Goal: Information Seeking & Learning: Learn about a topic

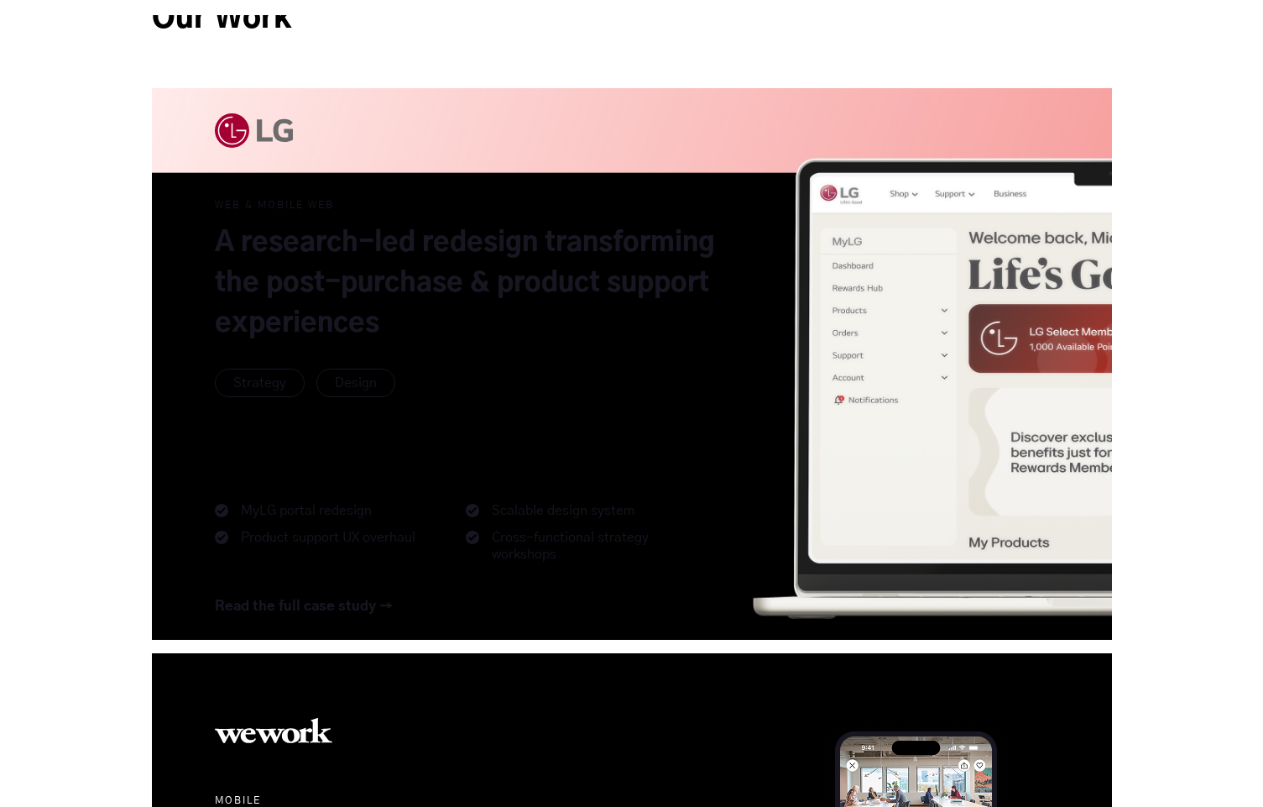
scroll to position [1115, 0]
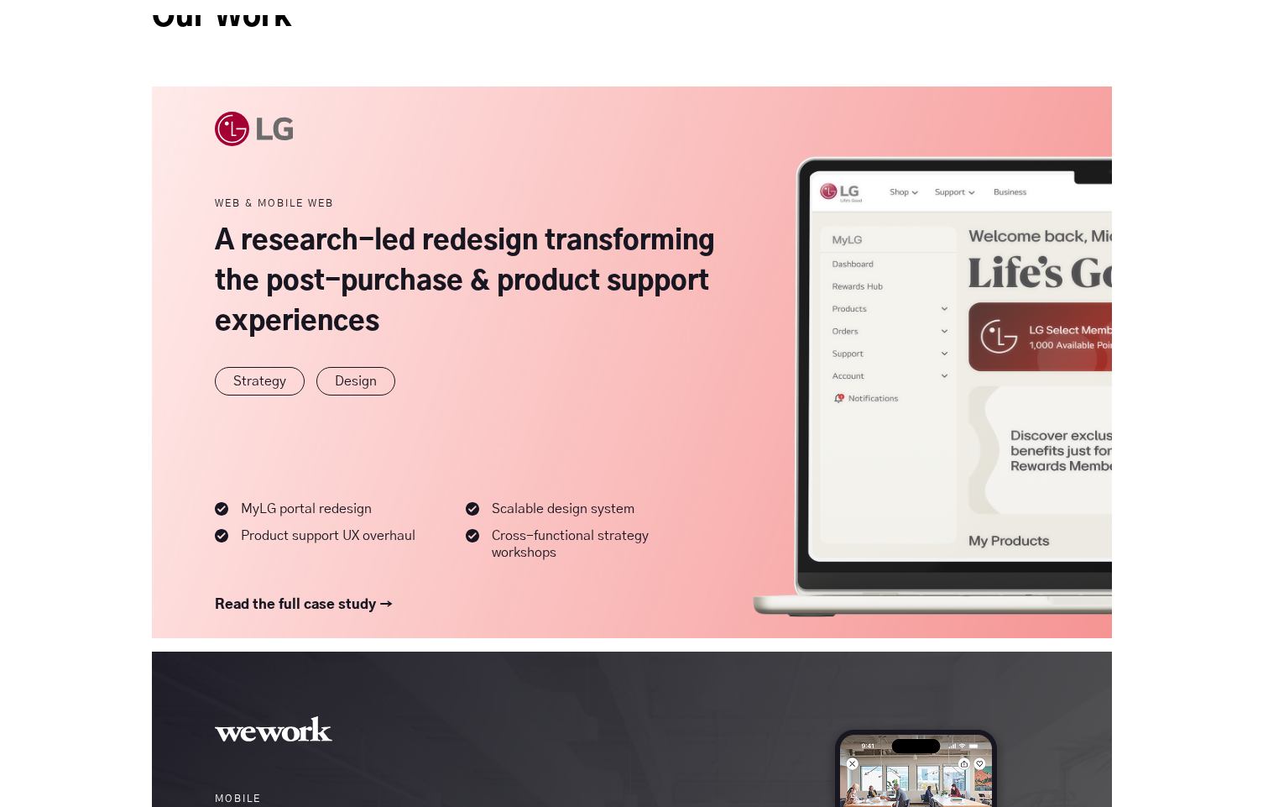
click at [625, 282] on link at bounding box center [632, 362] width 960 height 552
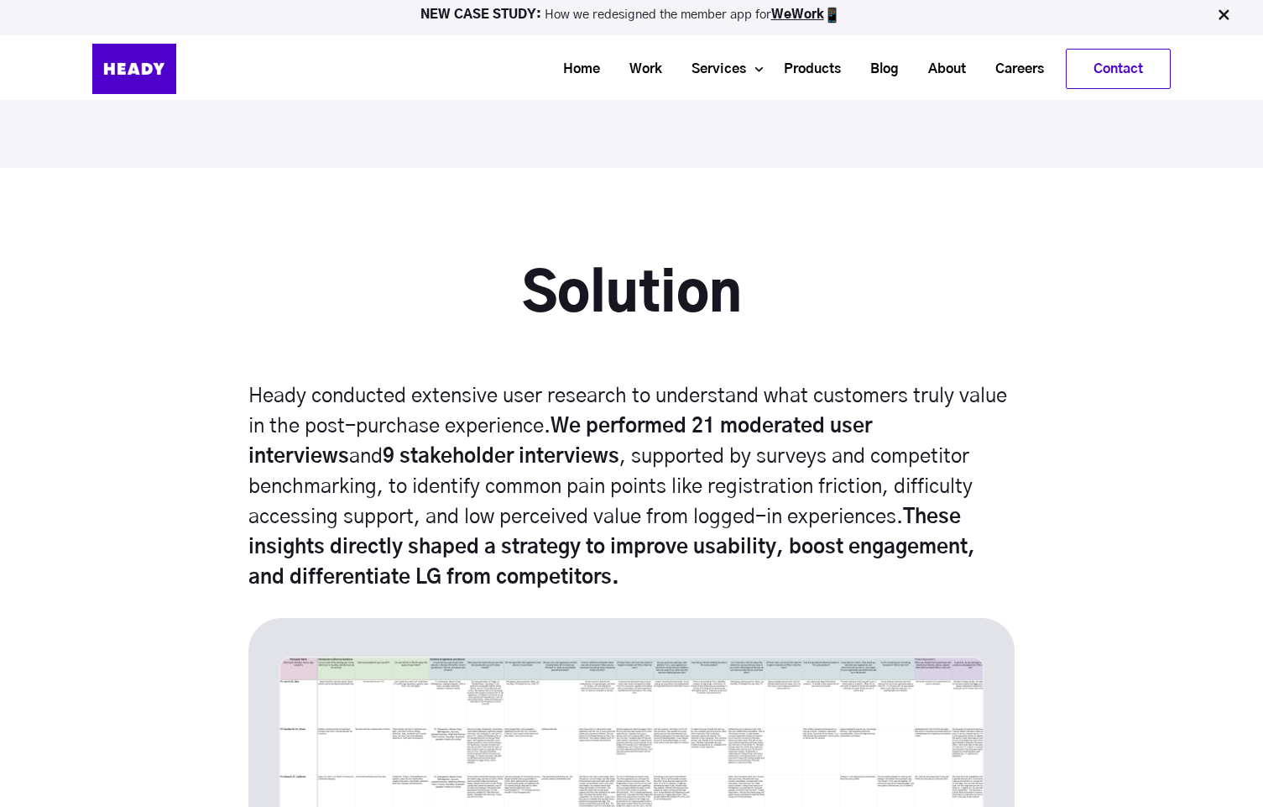
scroll to position [4371, 0]
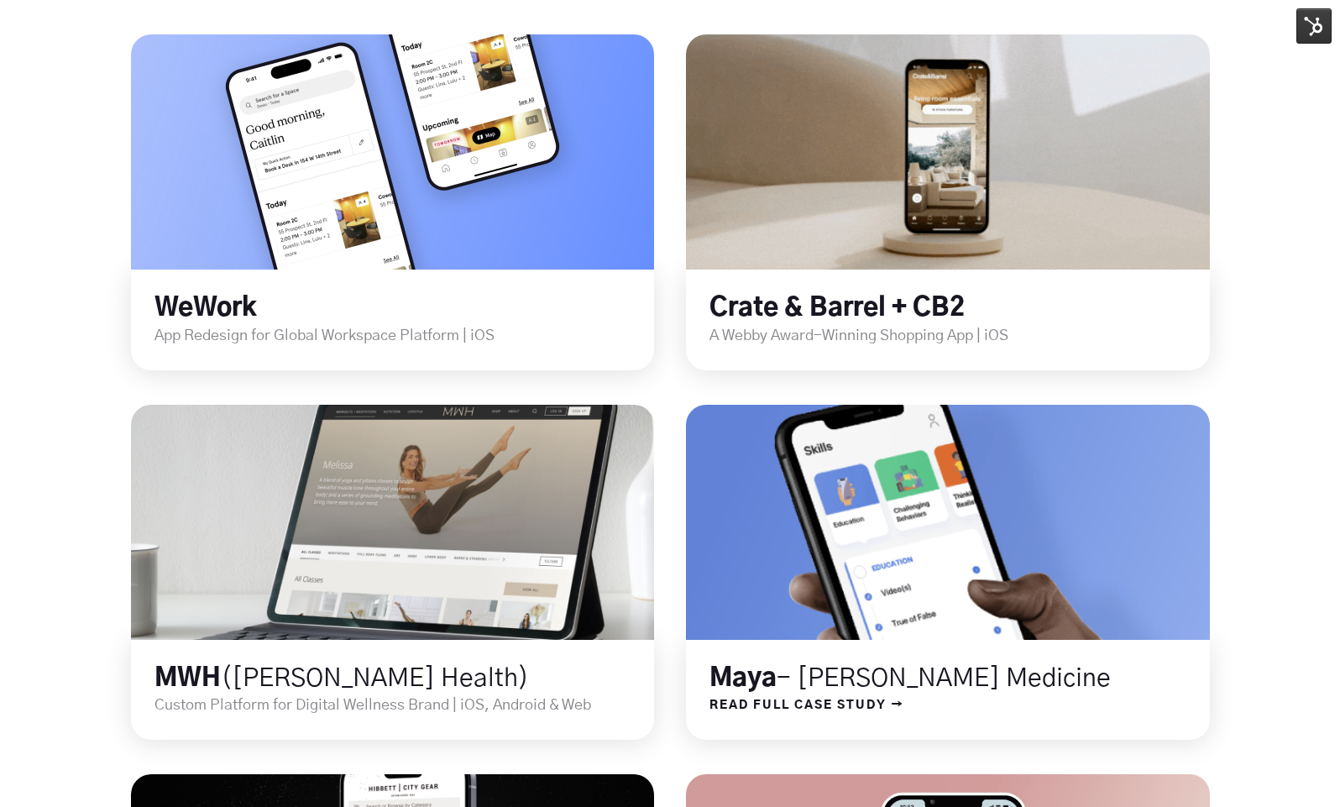
scroll to position [562, 0]
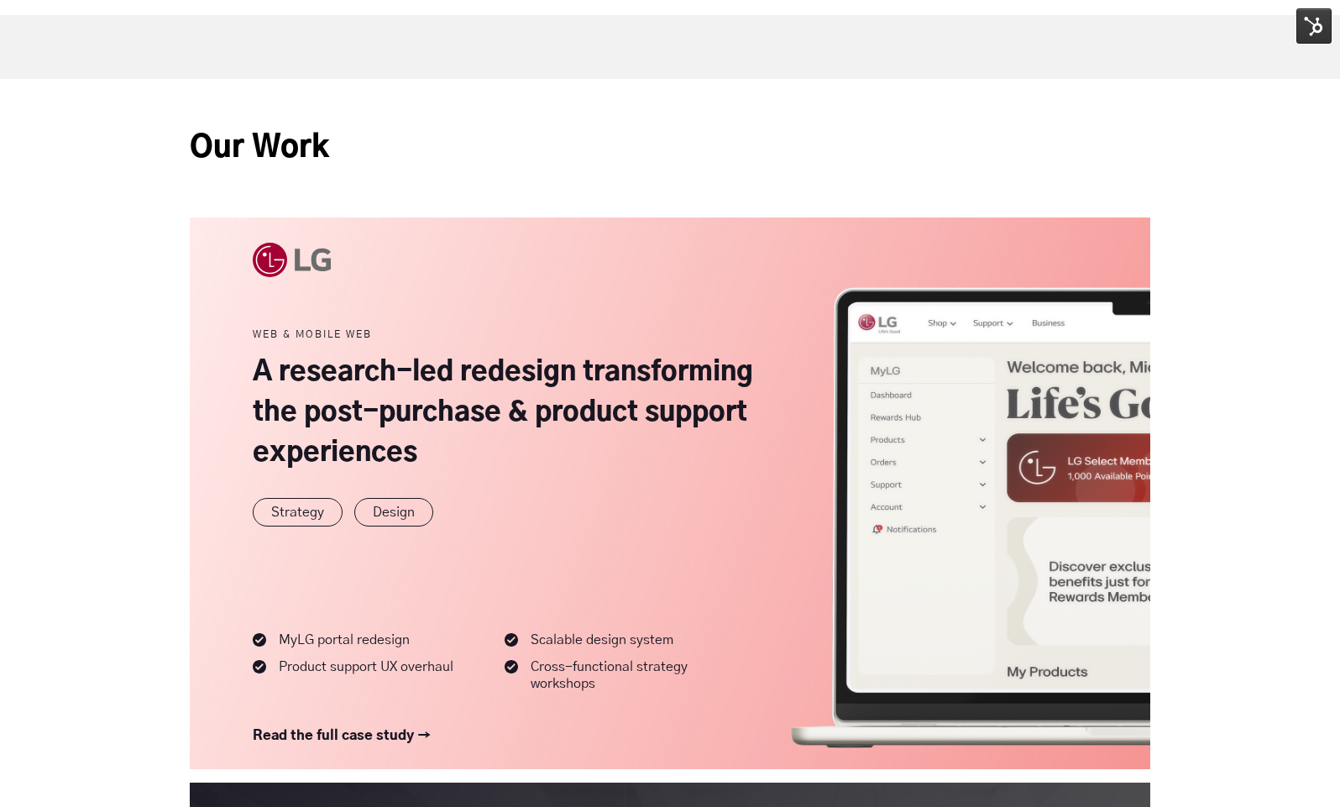
scroll to position [981, 0]
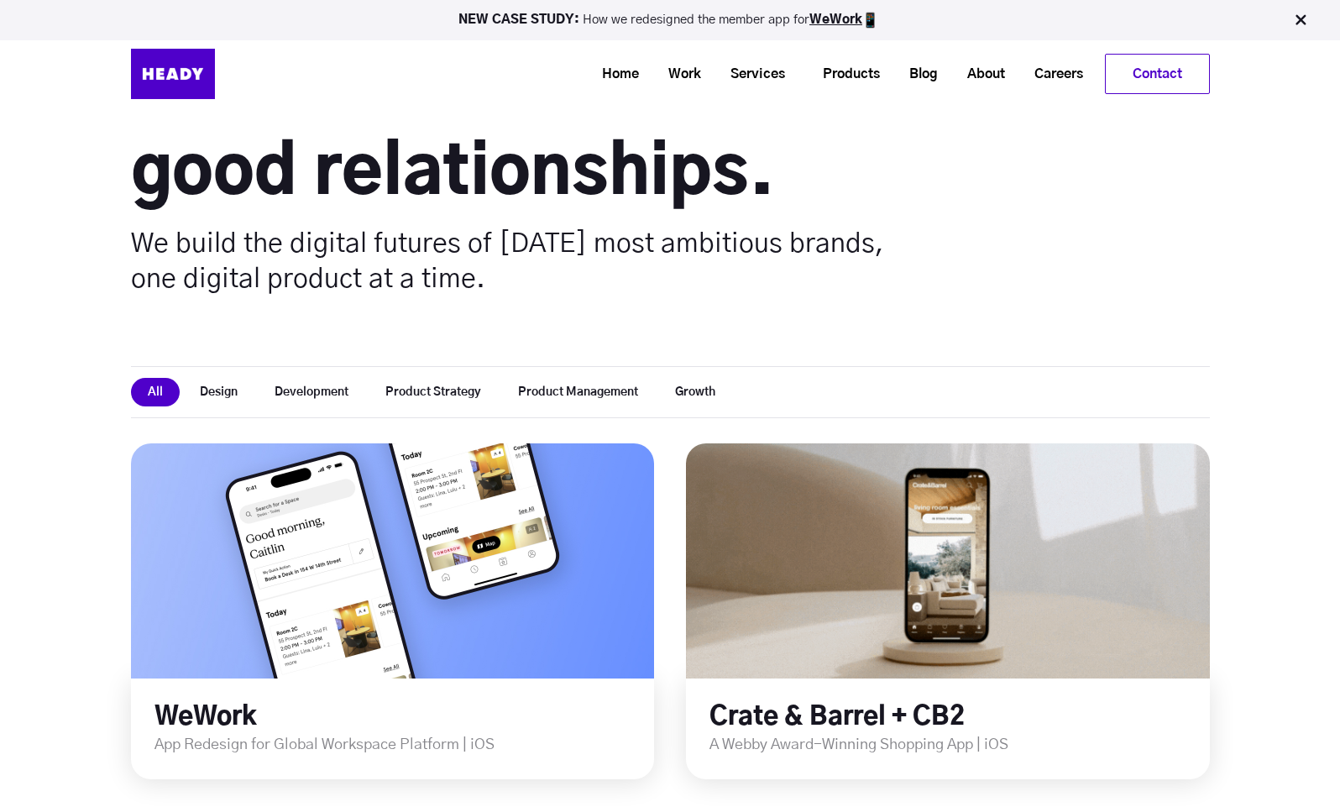
scroll to position [153, 0]
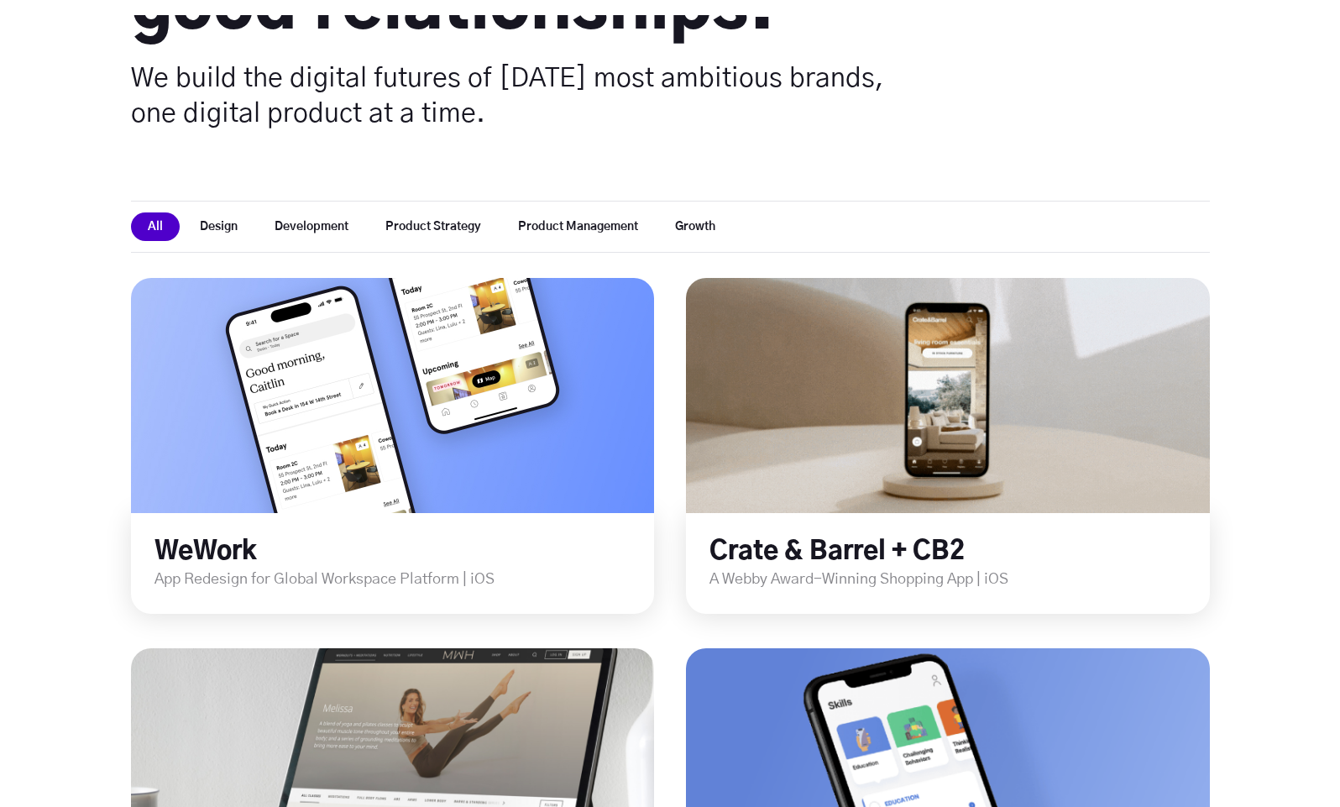
scroll to position [424, 0]
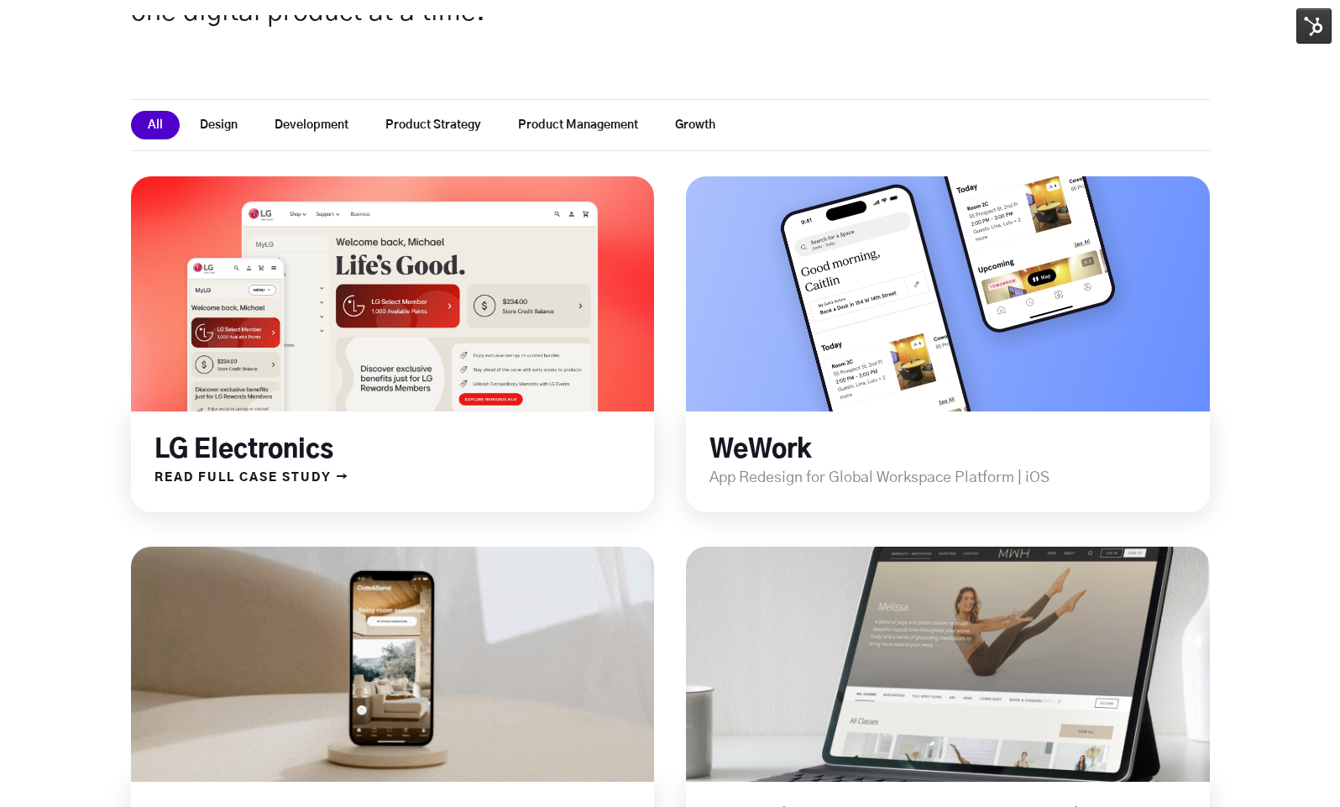
scroll to position [426, 0]
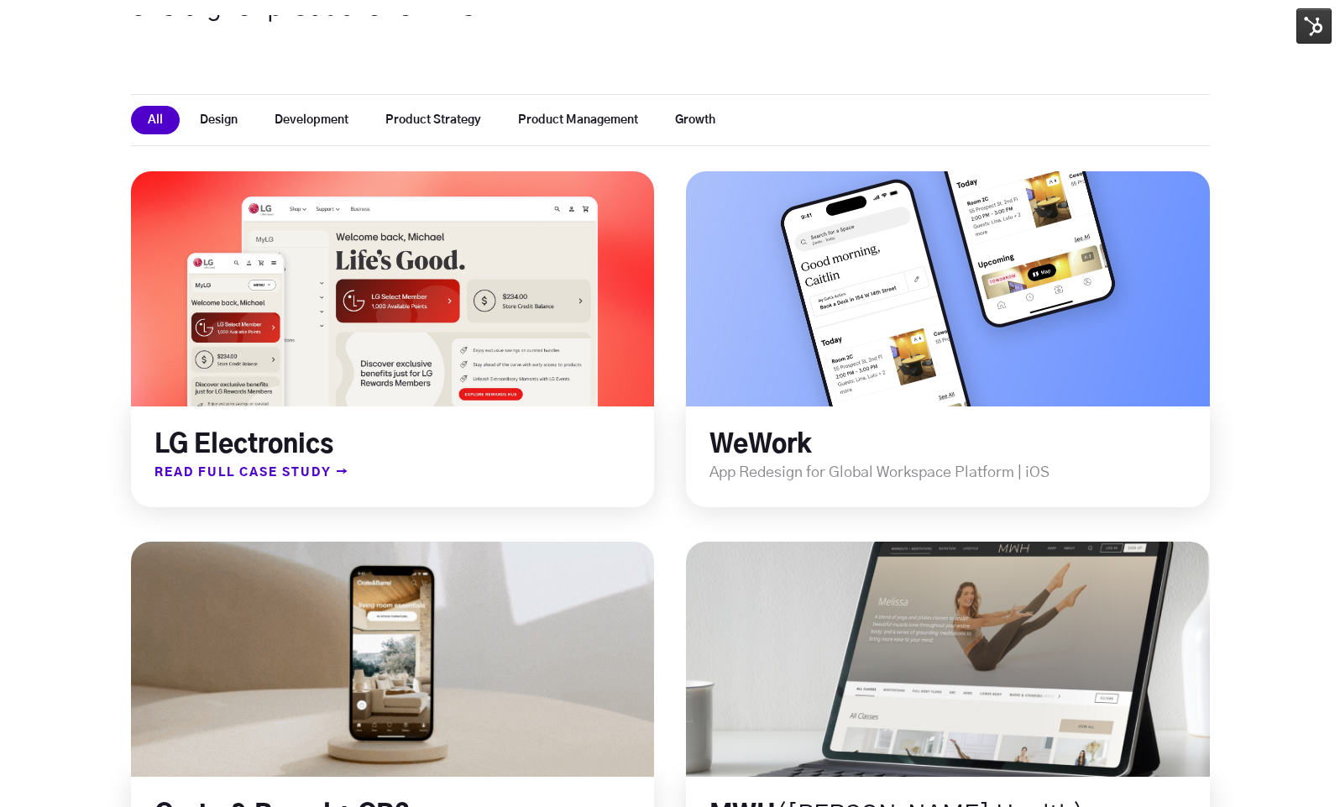
click at [302, 475] on span "READ FULL CASE STUDY →" at bounding box center [240, 473] width 218 height 22
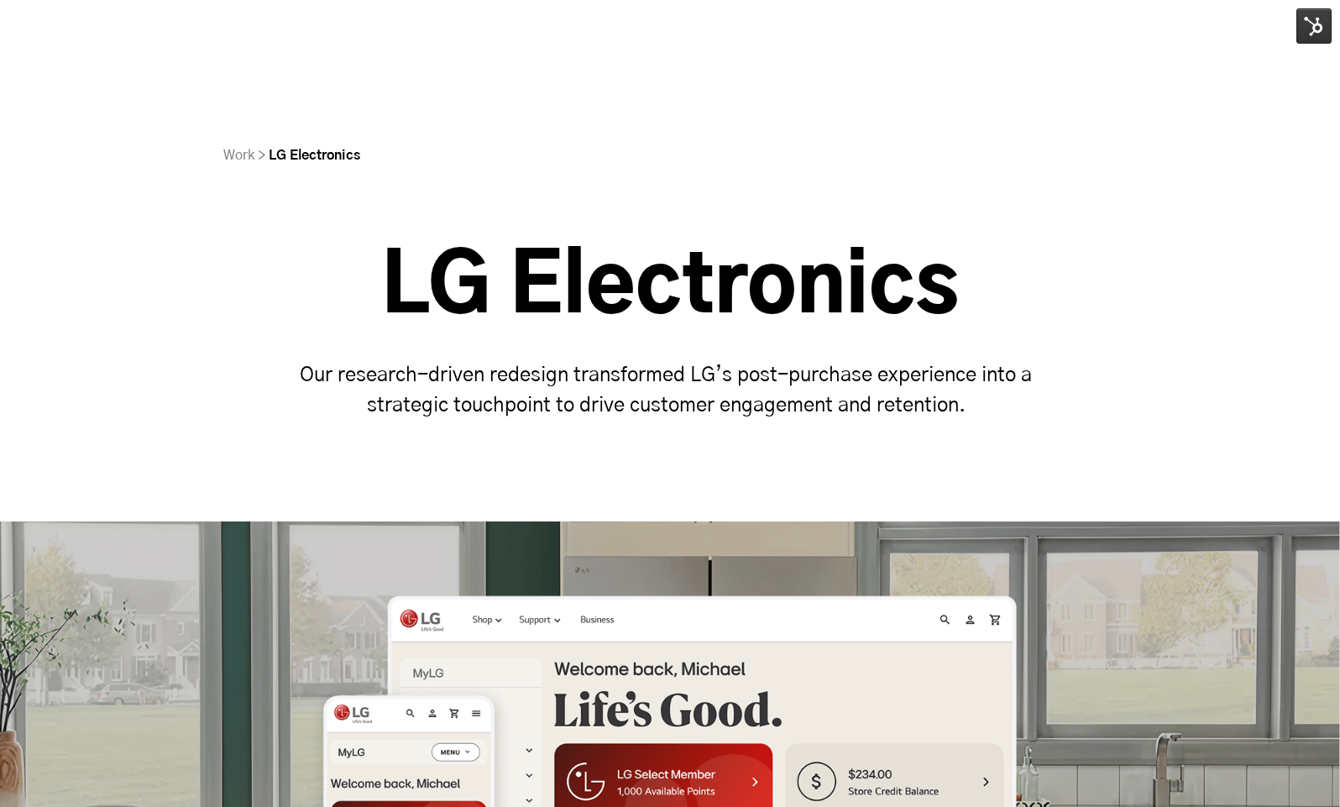
scroll to position [908, 0]
